Goal: Transaction & Acquisition: Purchase product/service

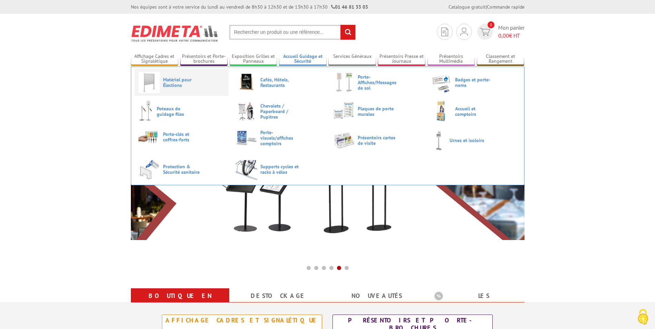
click at [160, 79] on link "Matériel pour Élections" at bounding box center [181, 82] width 86 height 21
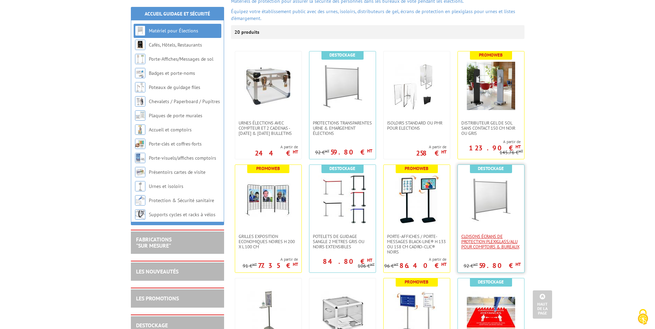
scroll to position [104, 0]
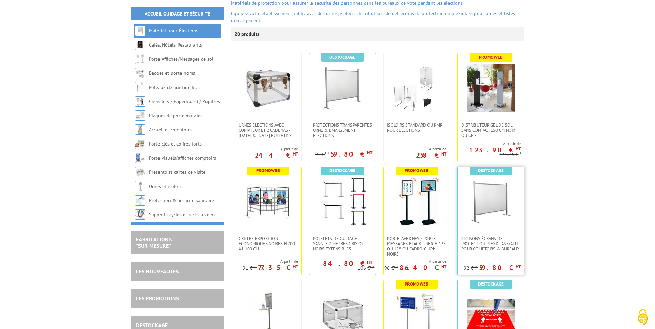
click at [499, 207] on img at bounding box center [491, 201] width 48 height 48
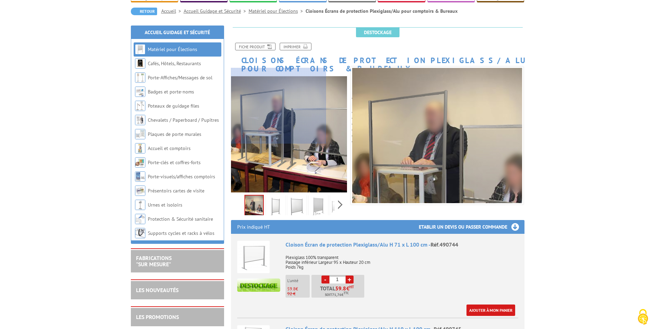
scroll to position [69, 0]
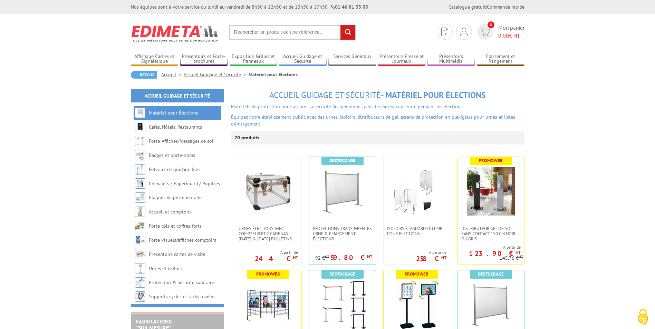
click at [249, 32] on input "text" at bounding box center [292, 32] width 126 height 15
click at [248, 31] on input "text" at bounding box center [292, 32] width 126 height 15
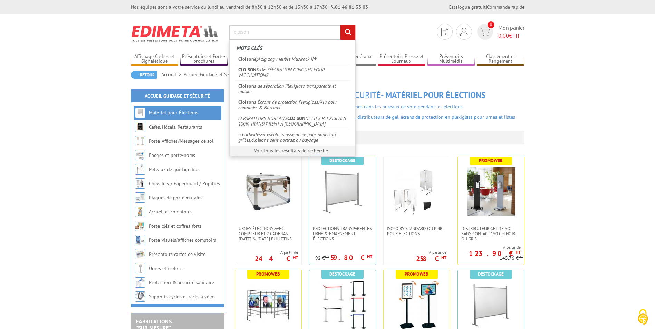
type input "cloison"
click at [348, 34] on input "rechercher" at bounding box center [347, 32] width 15 height 15
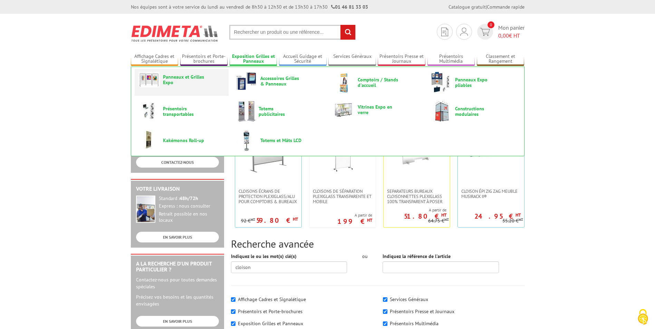
click at [198, 76] on span "Panneaux et Grilles Expo" at bounding box center [183, 79] width 41 height 11
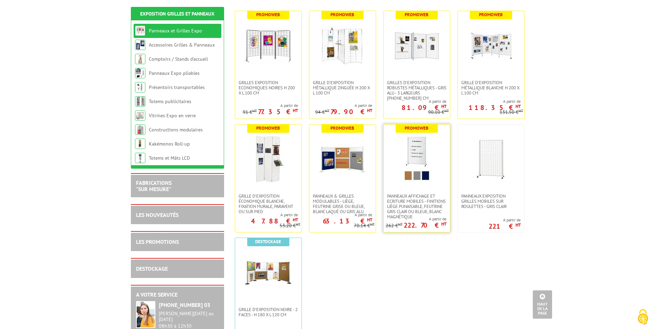
scroll to position [138, 0]
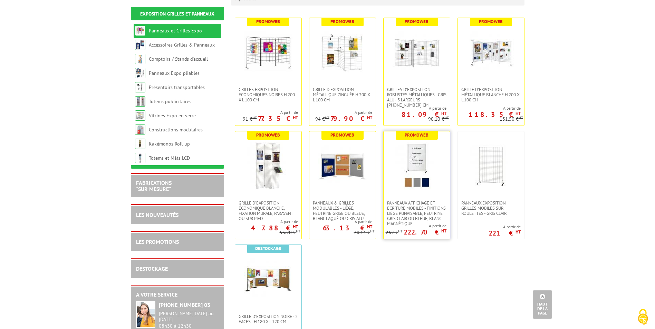
click at [401, 152] on img at bounding box center [416, 166] width 48 height 48
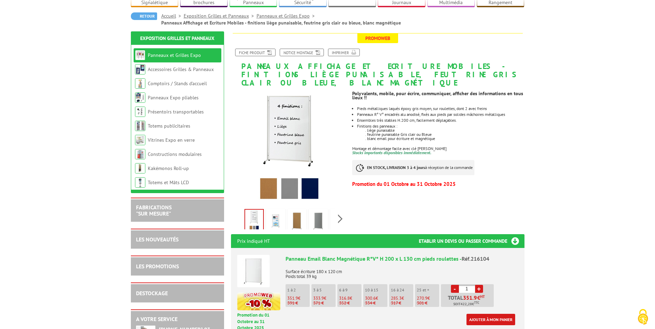
scroll to position [35, 0]
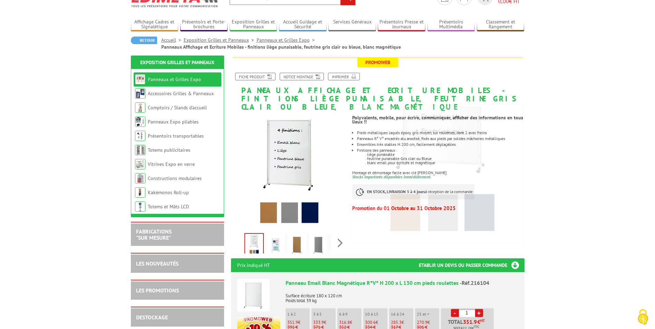
click at [278, 239] on img at bounding box center [275, 245] width 17 height 21
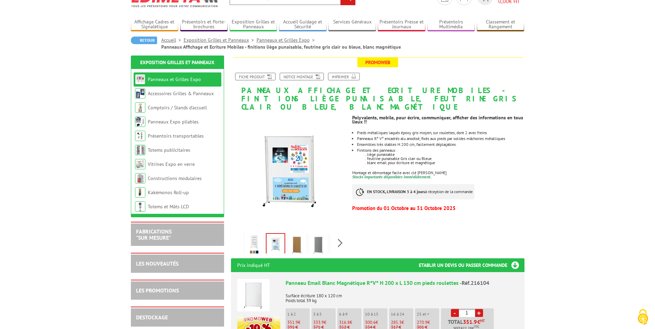
click at [294, 236] on img at bounding box center [297, 245] width 17 height 21
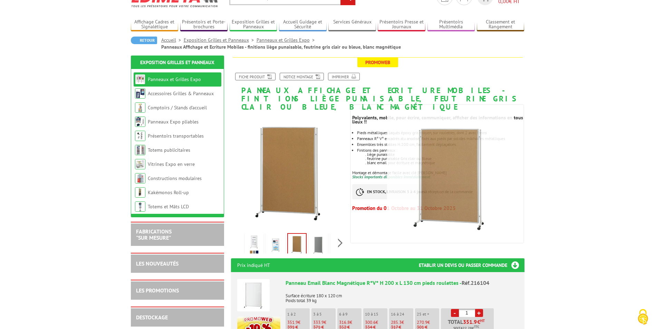
click at [278, 235] on img at bounding box center [275, 245] width 17 height 21
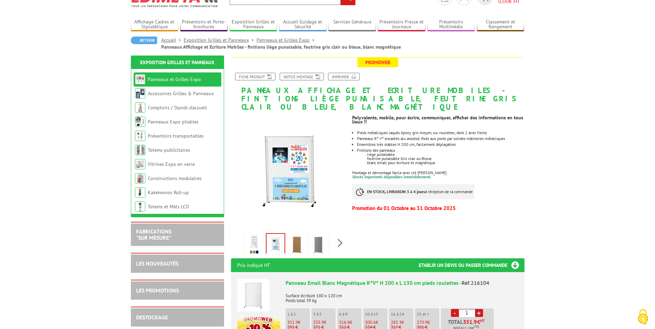
click at [321, 235] on img at bounding box center [318, 245] width 17 height 21
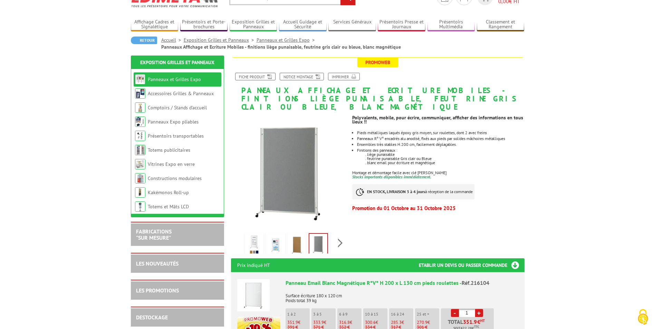
click at [254, 237] on img at bounding box center [254, 245] width 17 height 21
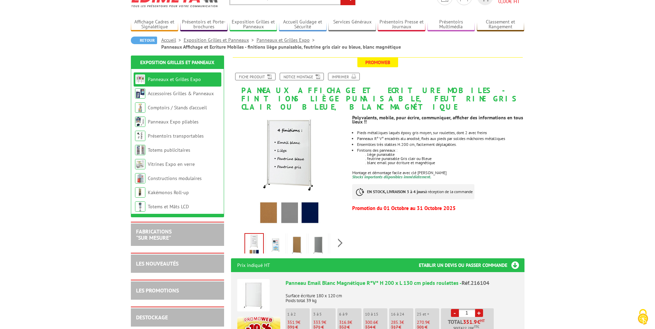
click at [297, 235] on img at bounding box center [297, 245] width 17 height 21
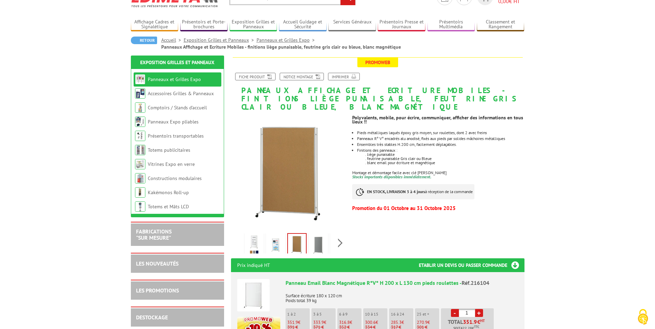
click at [272, 235] on img at bounding box center [275, 245] width 17 height 21
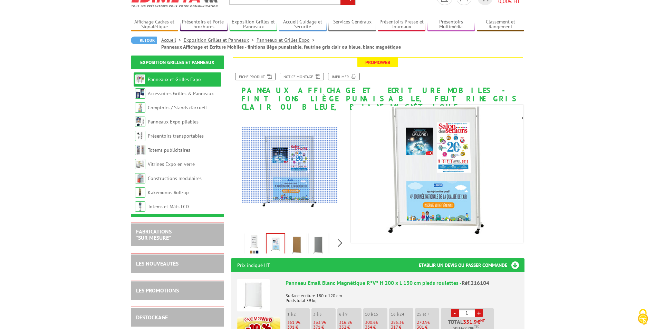
click at [290, 165] on div at bounding box center [289, 165] width 95 height 76
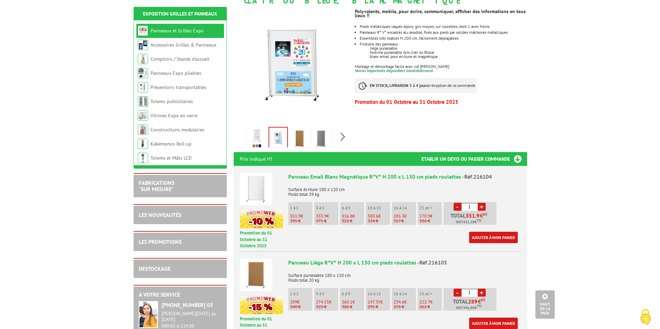
scroll to position [138, 0]
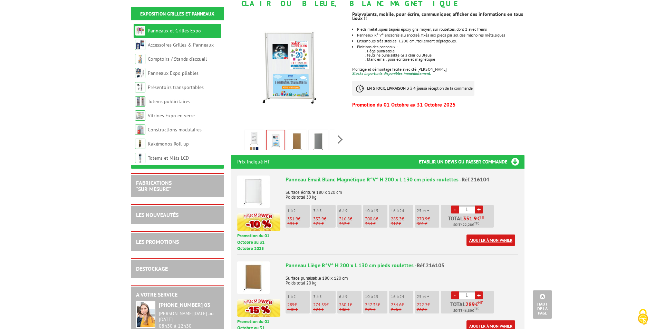
click at [487, 235] on link "Ajouter à mon panier" at bounding box center [490, 240] width 49 height 11
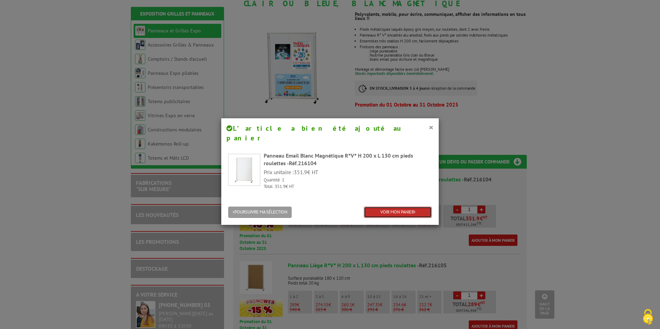
click at [404, 207] on link "VOIR MON PANIER" at bounding box center [398, 212] width 68 height 11
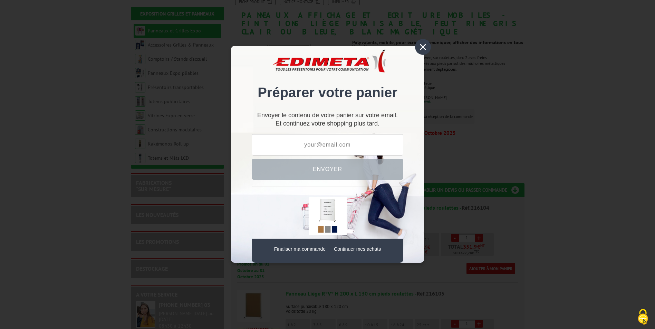
click at [419, 48] on div "×" at bounding box center [423, 47] width 16 height 16
